Goal: Navigation & Orientation: Understand site structure

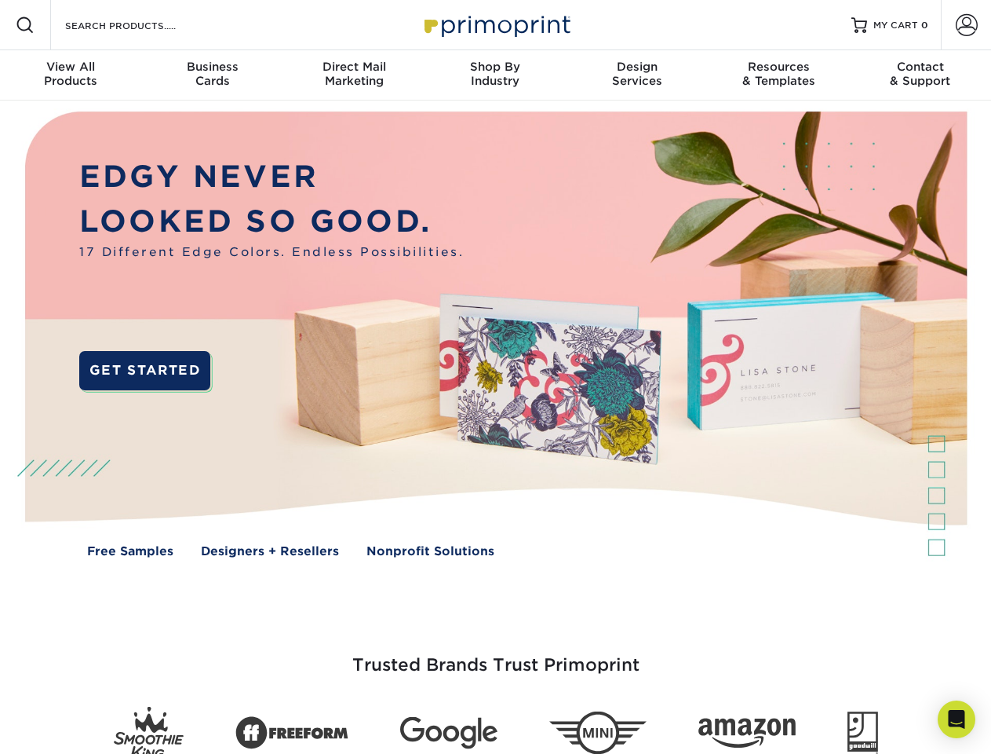
click at [495, 377] on img at bounding box center [495, 345] width 981 height 491
click at [25, 25] on span at bounding box center [25, 25] width 19 height 19
click at [966, 25] on span at bounding box center [967, 25] width 22 height 22
click at [71, 75] on div "View All Products" at bounding box center [70, 74] width 141 height 28
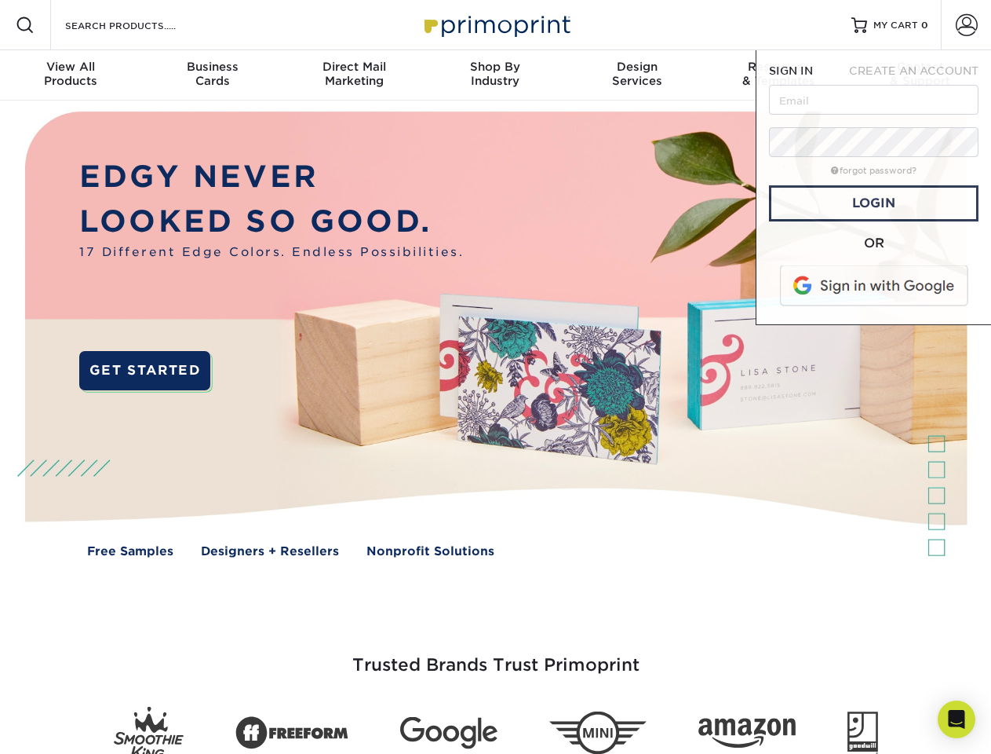
click at [212, 75] on div "Business Cards" at bounding box center [211, 74] width 141 height 28
click at [354, 75] on div "Direct Mail Marketing" at bounding box center [353, 74] width 141 height 28
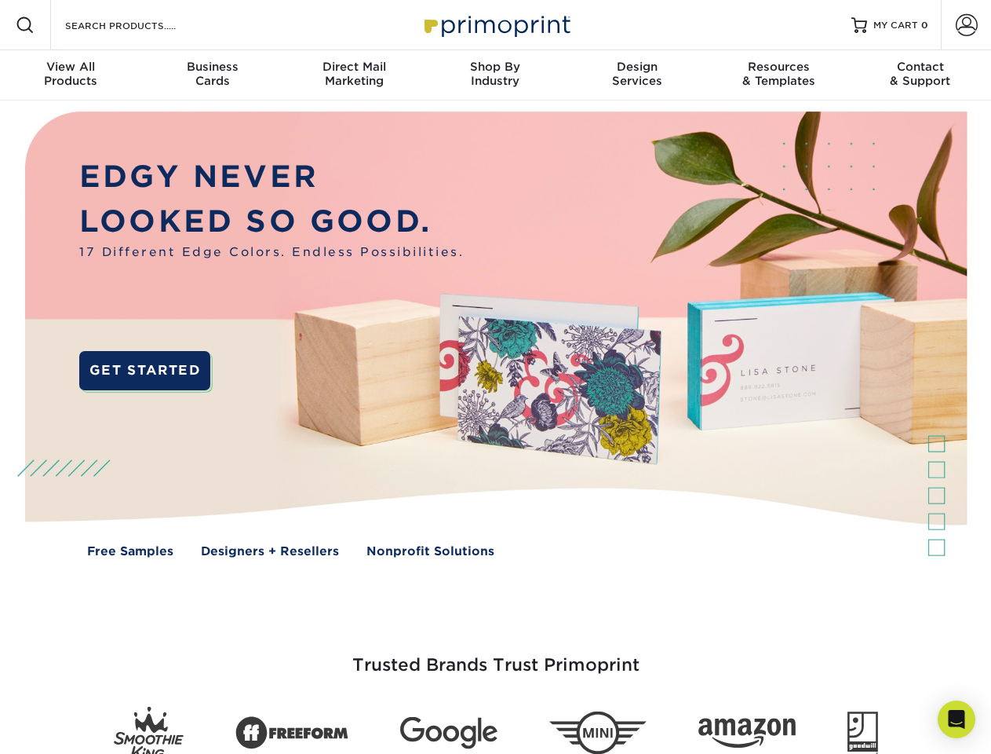
click at [495, 75] on div "Shop By Industry" at bounding box center [495, 74] width 141 height 28
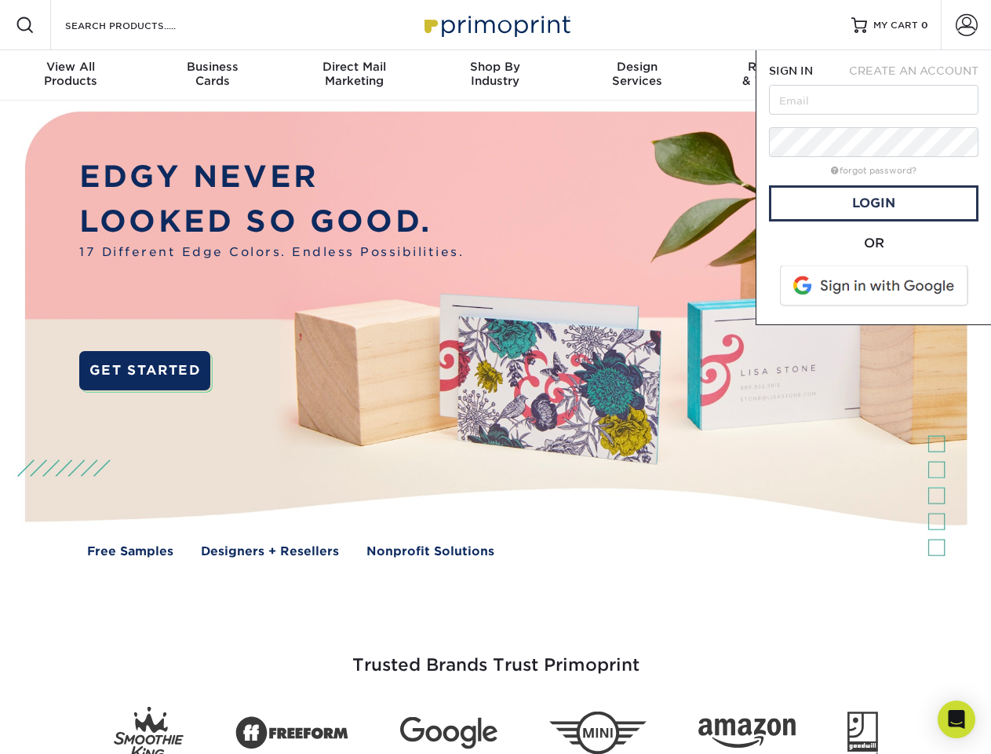
click at [637, 75] on div "Design Services" at bounding box center [637, 74] width 141 height 28
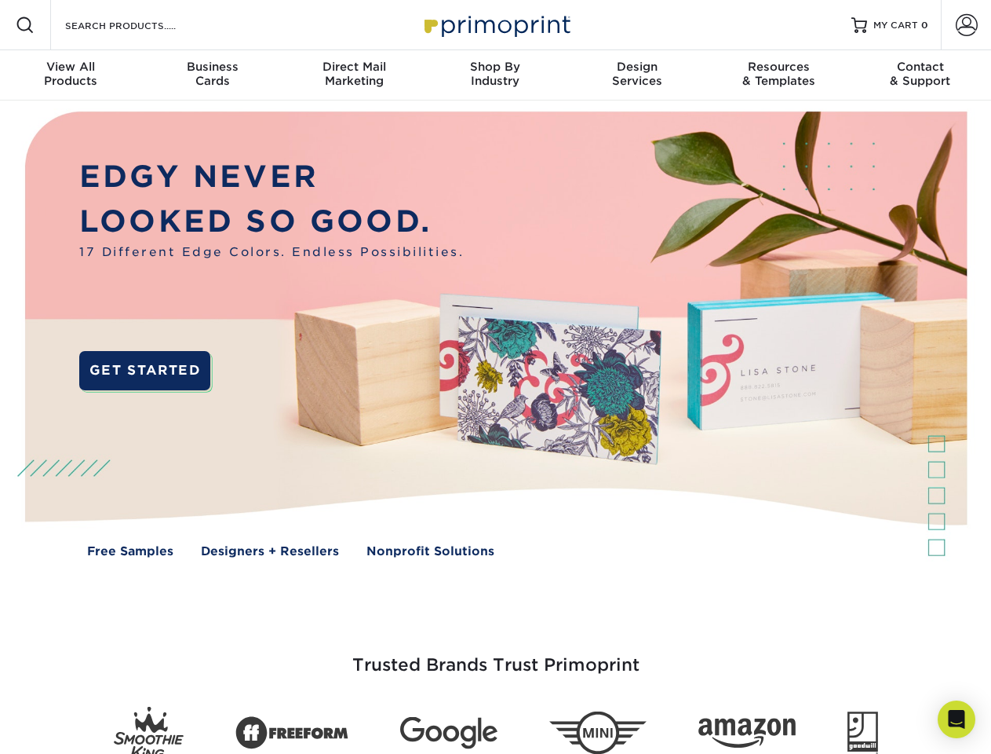
click at [779, 75] on span "SIGN IN" at bounding box center [791, 70] width 44 height 13
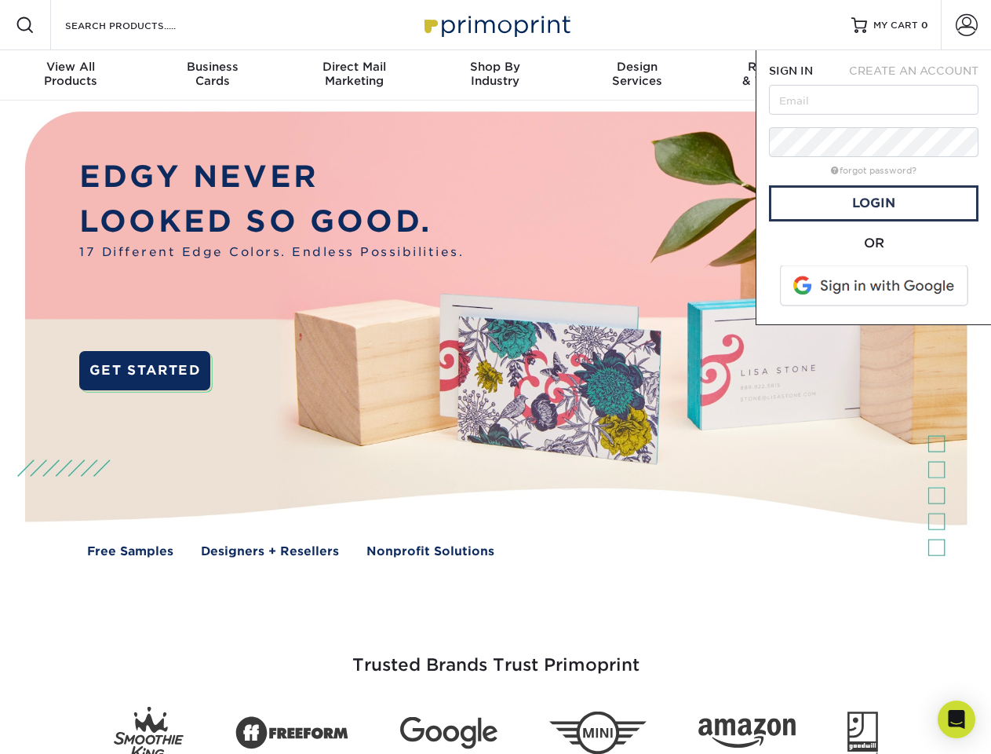
click at [921, 75] on div "Contact & Support" at bounding box center [920, 74] width 141 height 28
